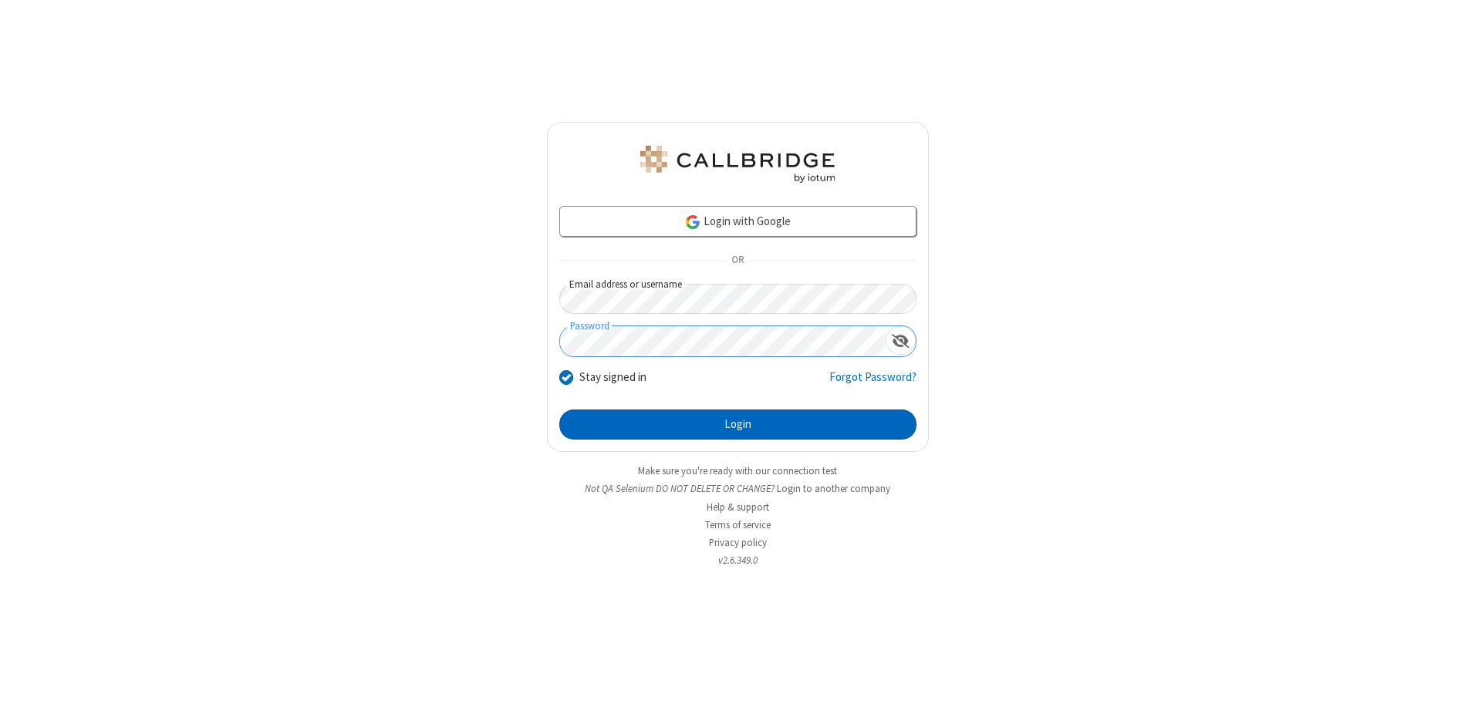
click at [737, 424] on button "Login" at bounding box center [737, 425] width 357 height 31
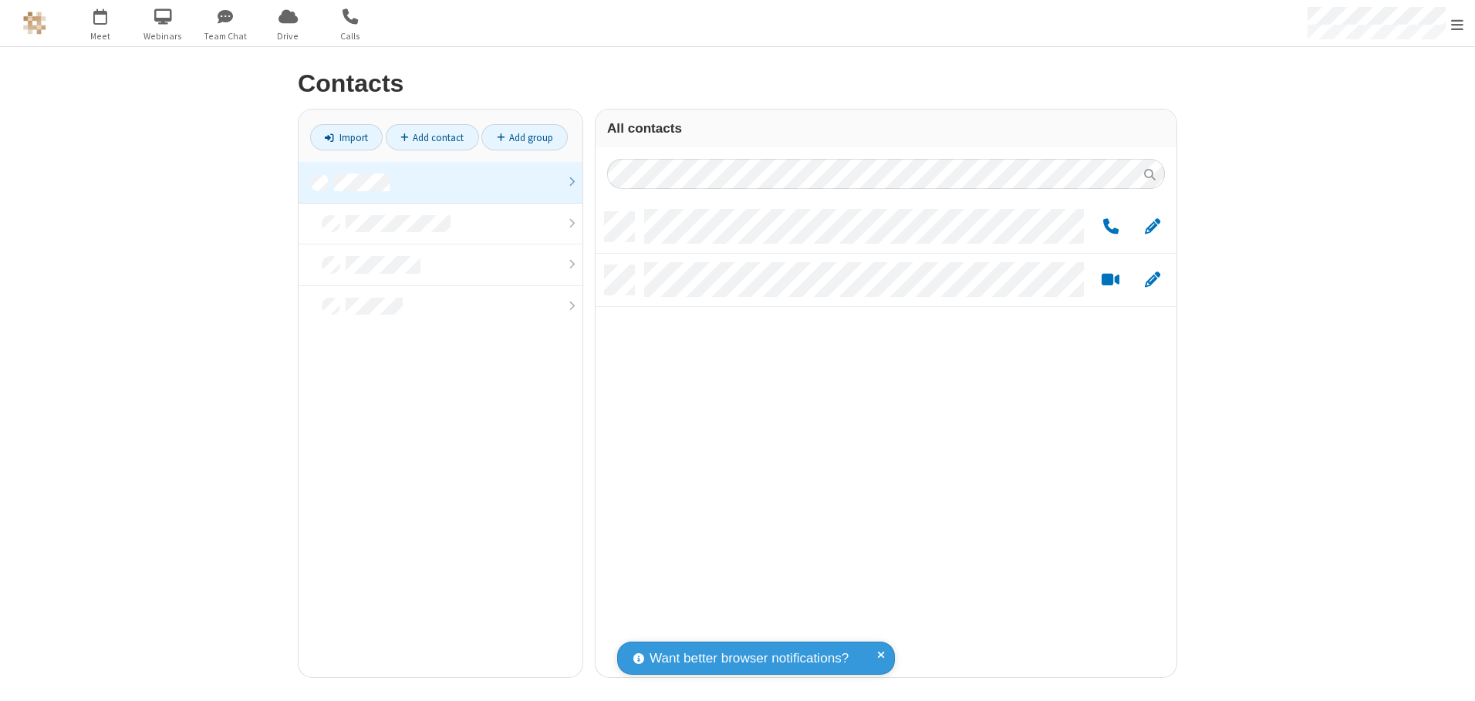
scroll to position [465, 569]
click at [440, 182] on link at bounding box center [440, 183] width 284 height 42
click at [524, 137] on link "Add group" at bounding box center [524, 137] width 86 height 26
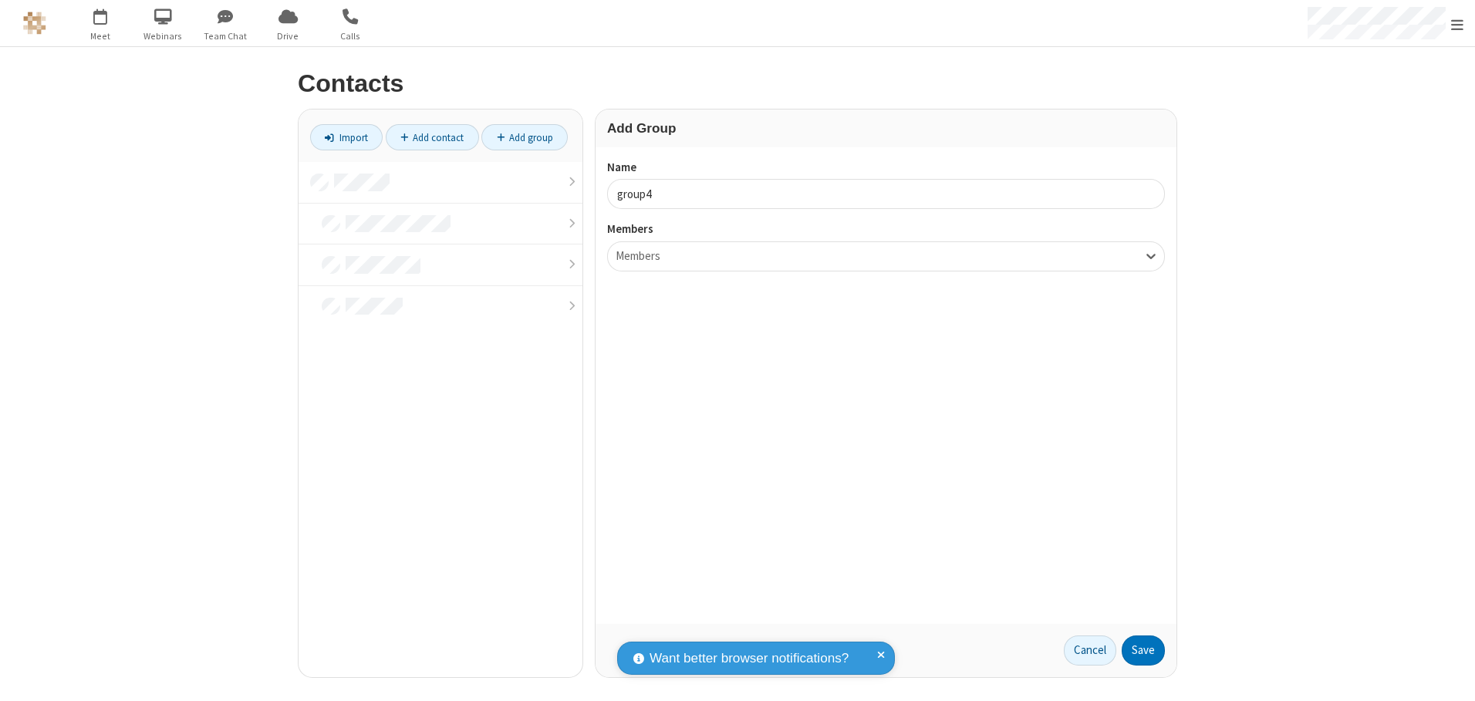
type input "group4"
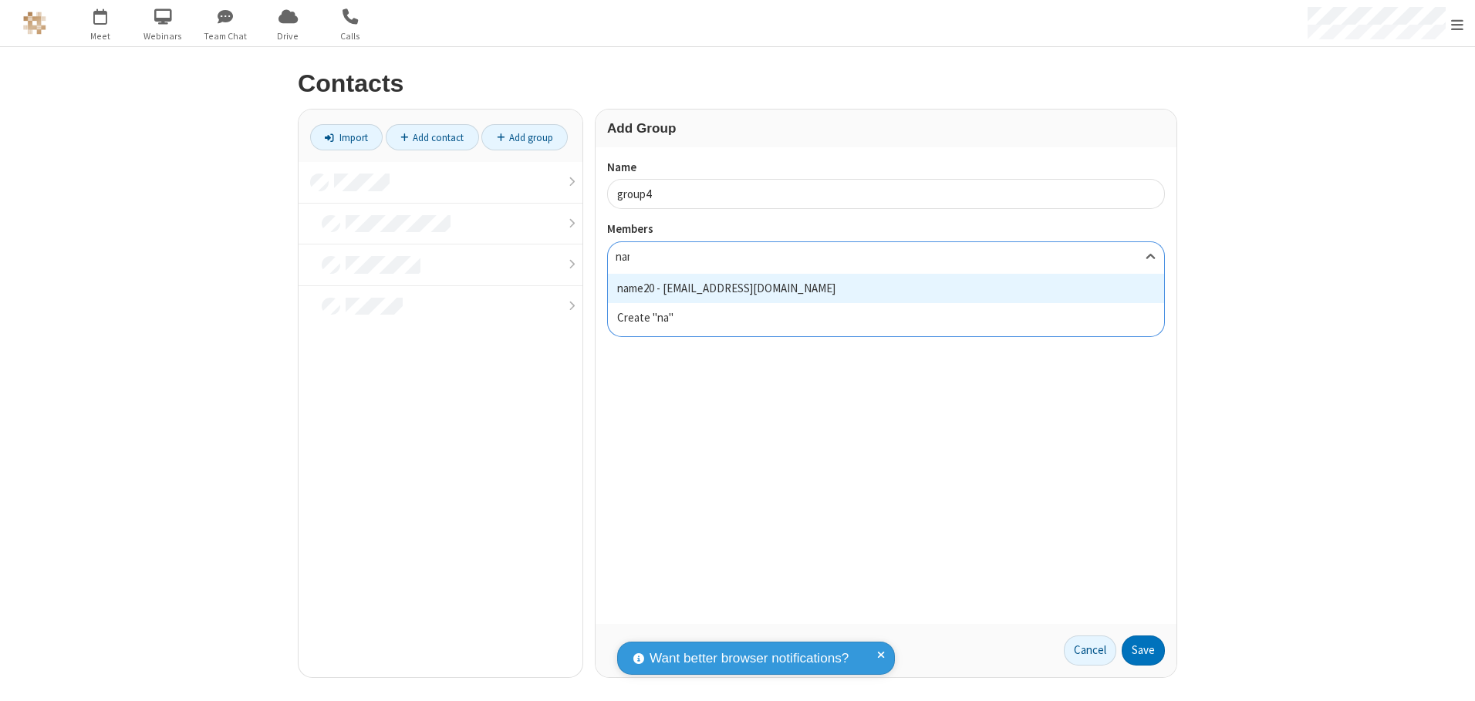
type input "name20"
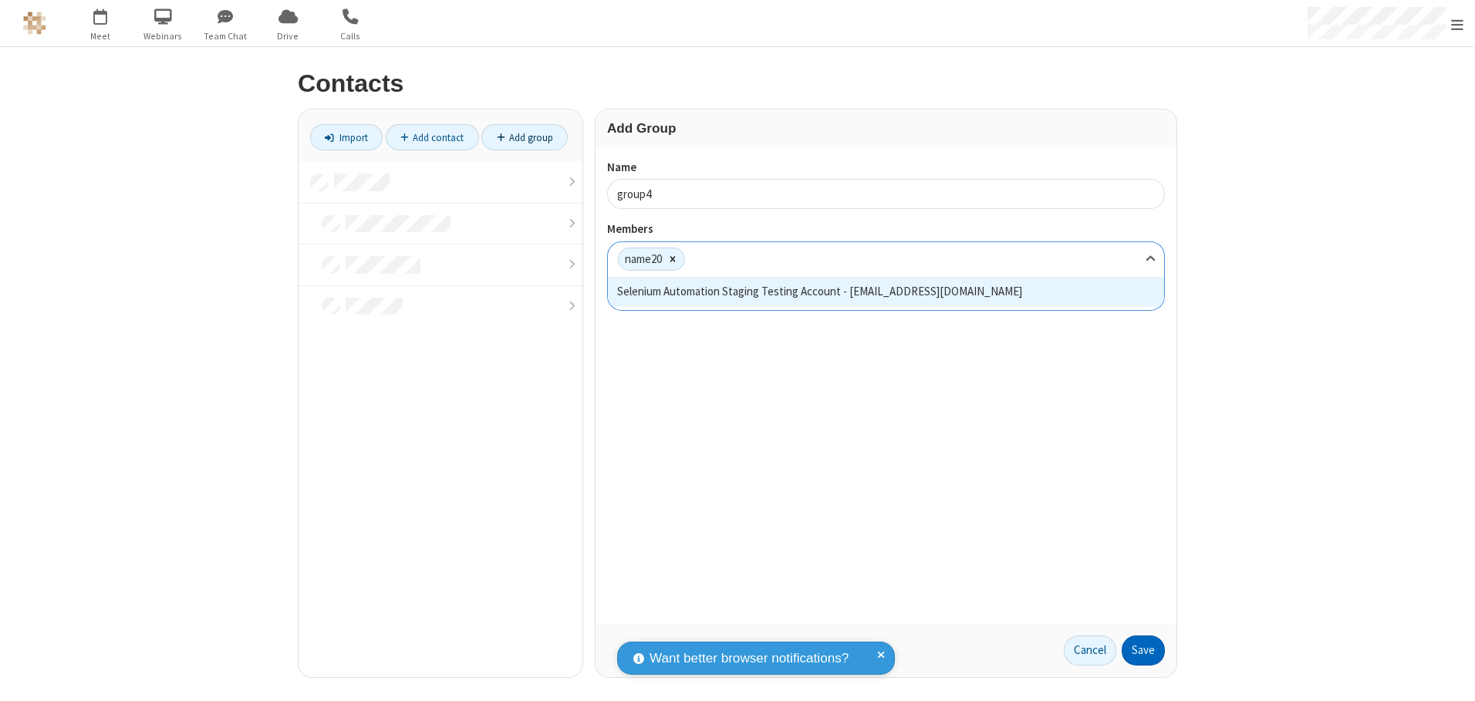
click at [1143, 650] on button "Save" at bounding box center [1142, 650] width 43 height 31
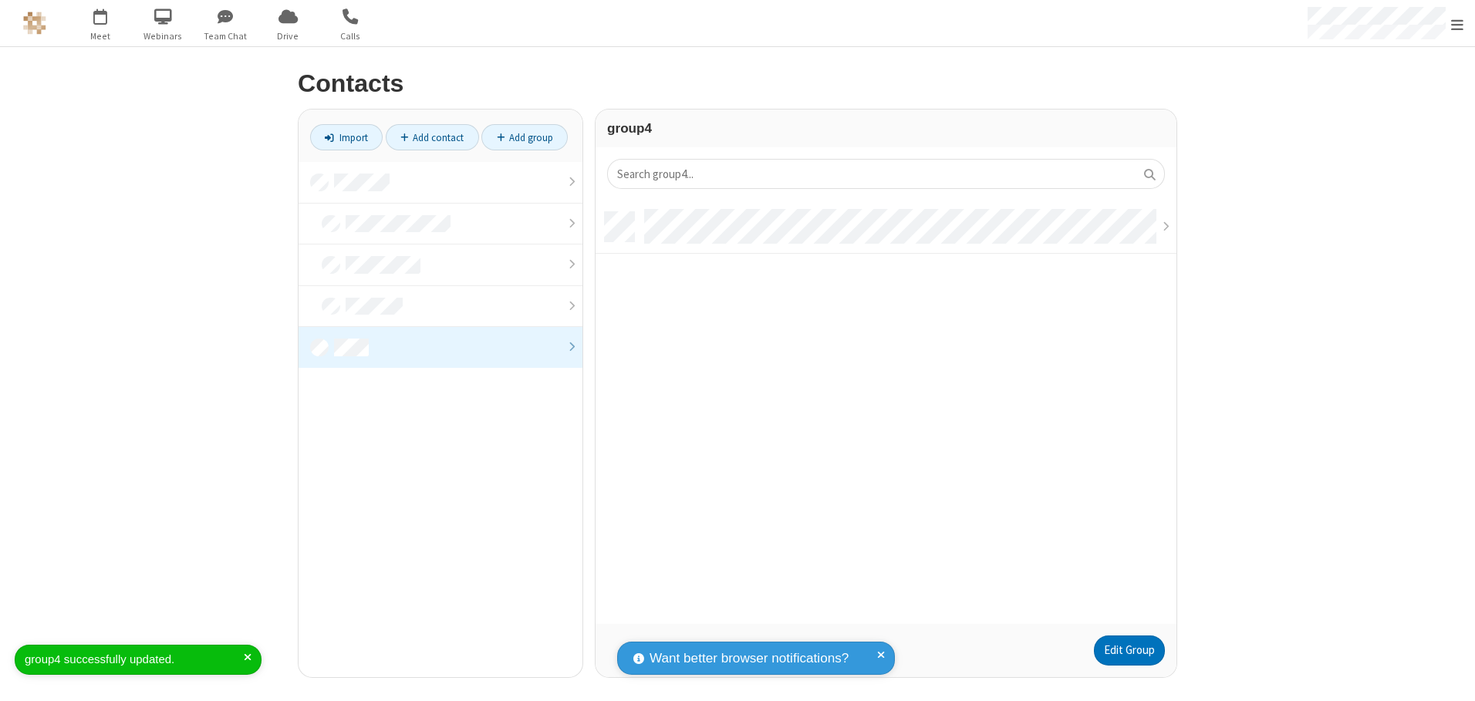
scroll to position [412, 569]
click at [432, 137] on link "Add contact" at bounding box center [432, 137] width 93 height 26
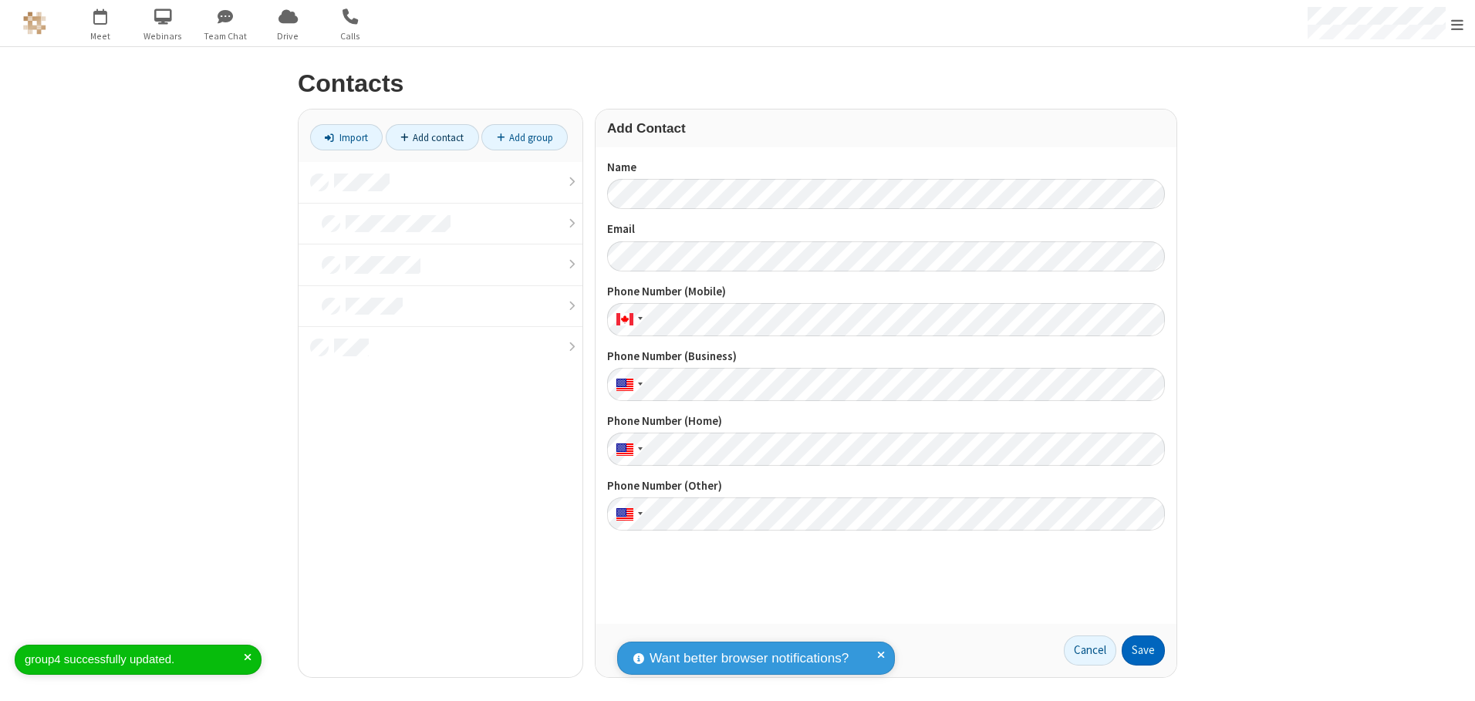
click at [1143, 650] on button "Save" at bounding box center [1142, 650] width 43 height 31
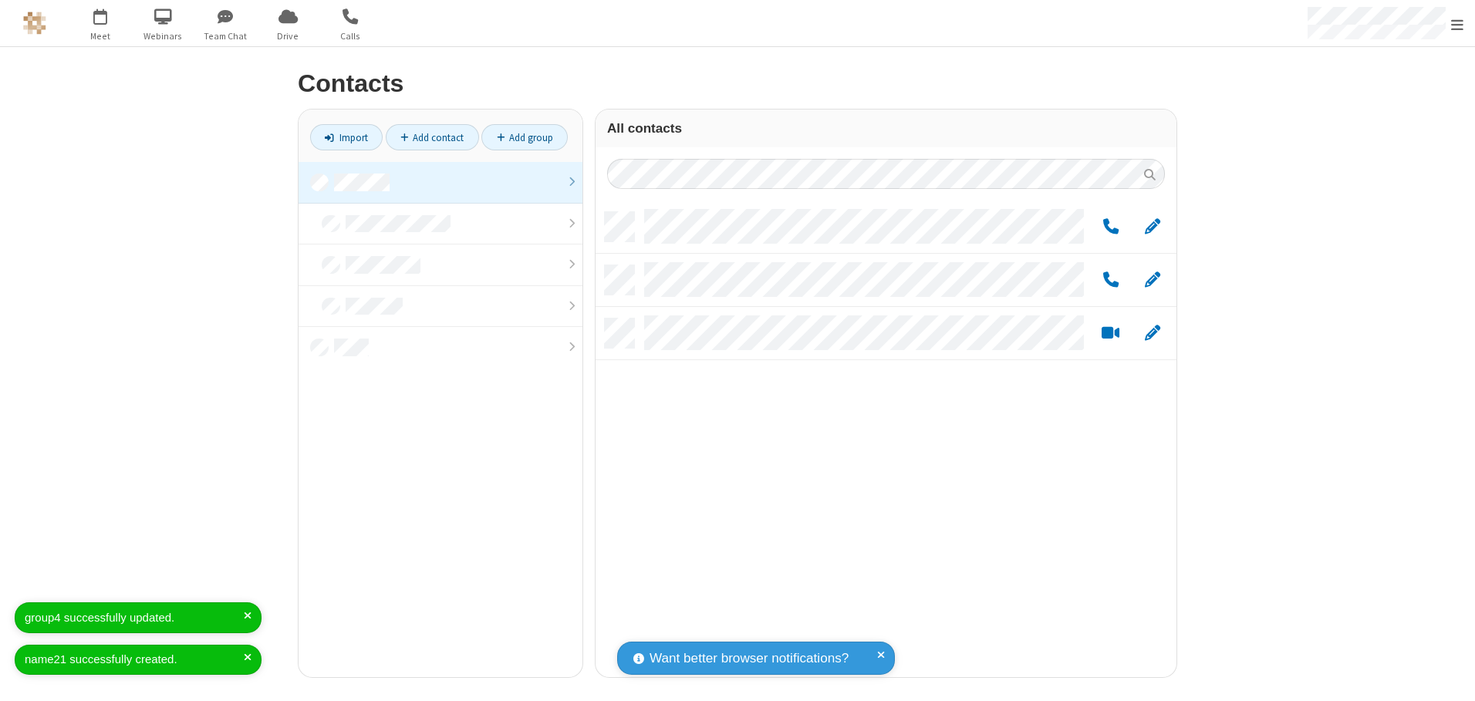
scroll to position [465, 569]
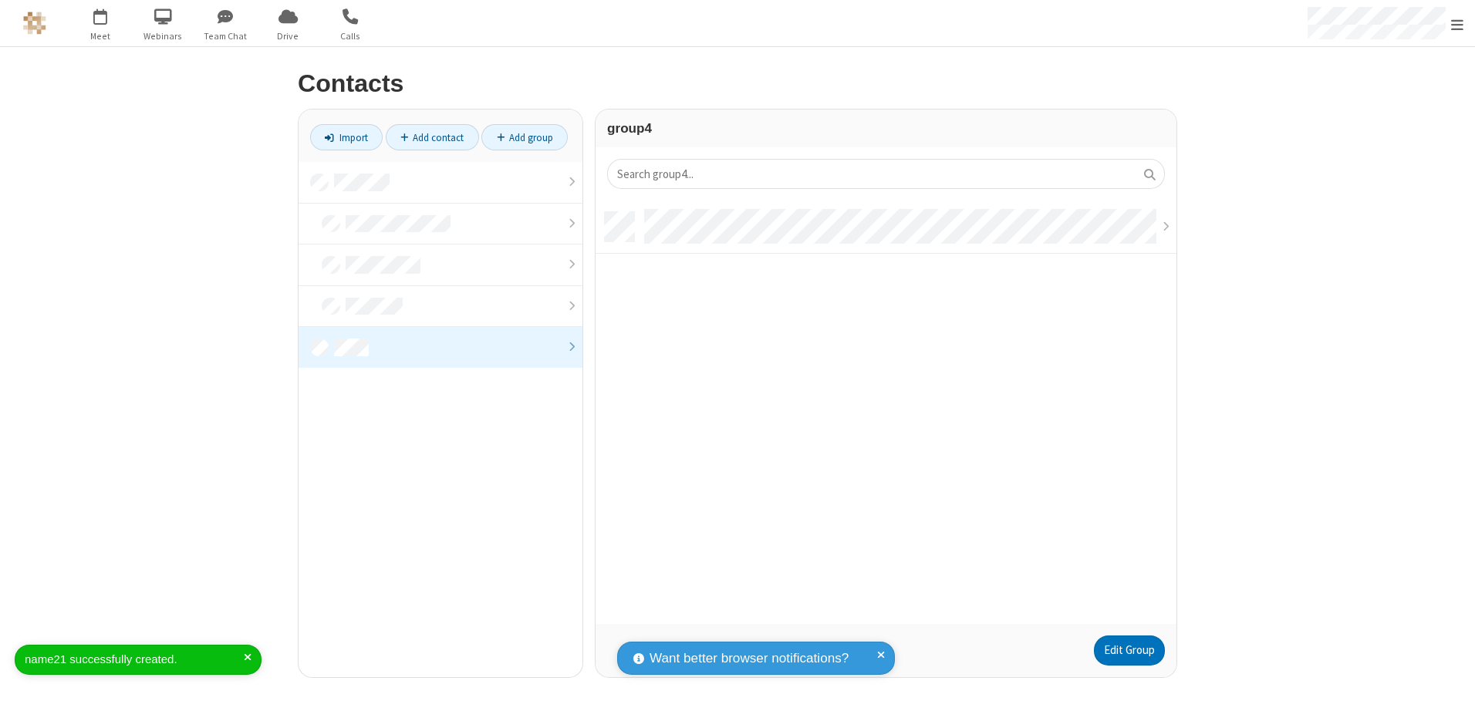
scroll to position [412, 569]
click at [1128, 650] on link "Edit Group" at bounding box center [1129, 650] width 71 height 31
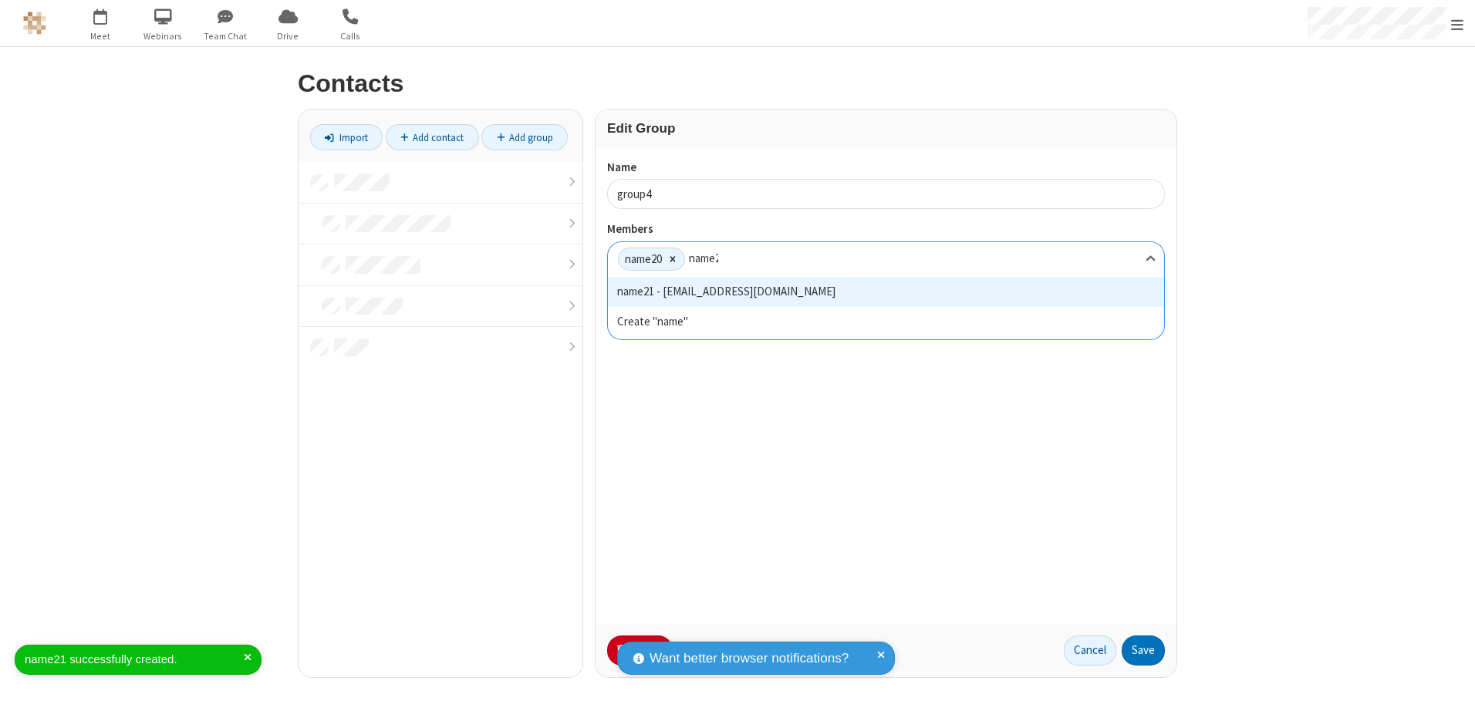
type input "name21"
click at [1143, 650] on button "Save" at bounding box center [1142, 650] width 43 height 31
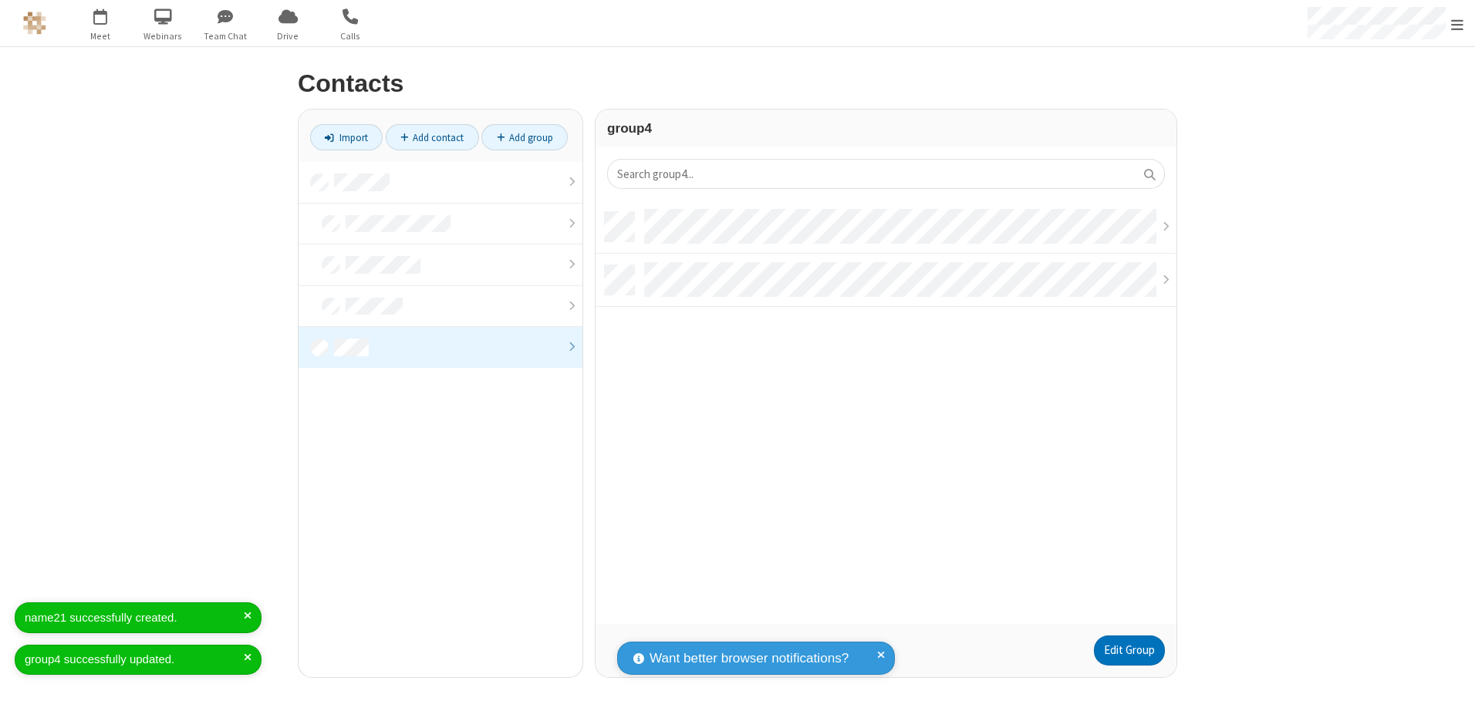
scroll to position [412, 569]
